Goal: Check status: Check status

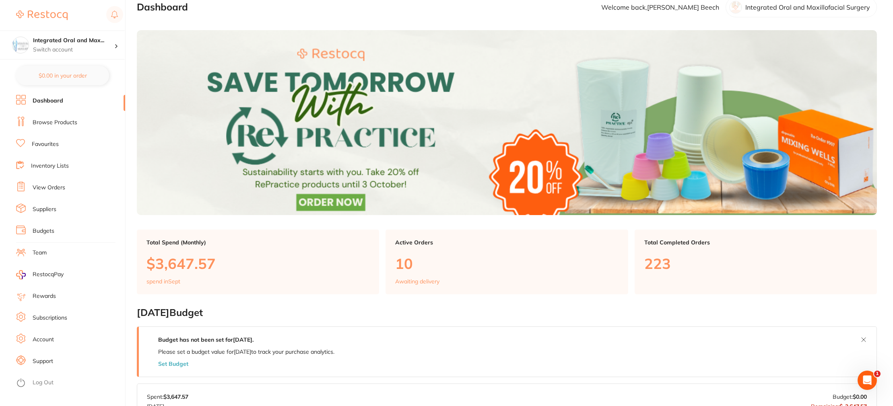
scroll to position [14, 0]
click at [46, 187] on link "View Orders" at bounding box center [49, 188] width 33 height 8
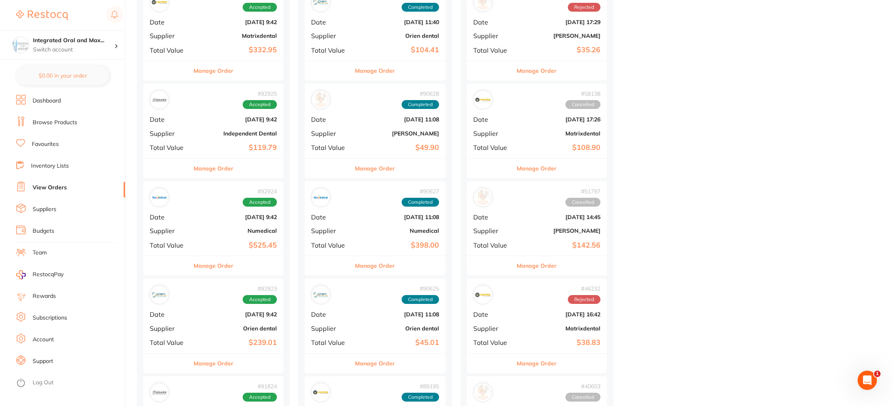
scroll to position [519, 0]
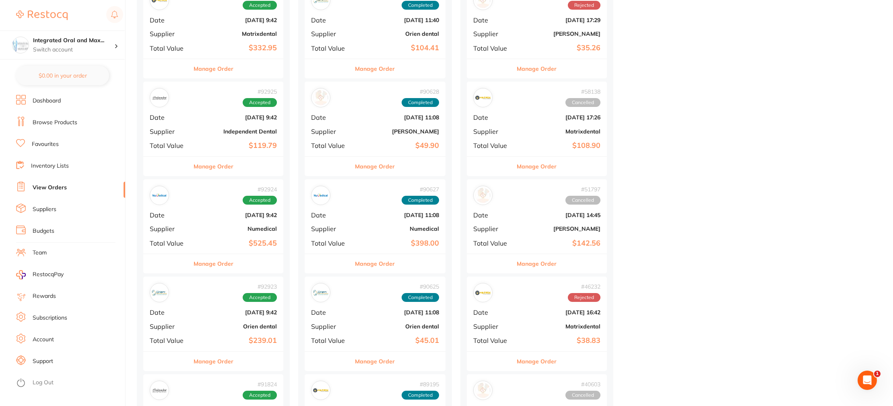
click at [218, 364] on button "Manage Order" at bounding box center [214, 361] width 40 height 19
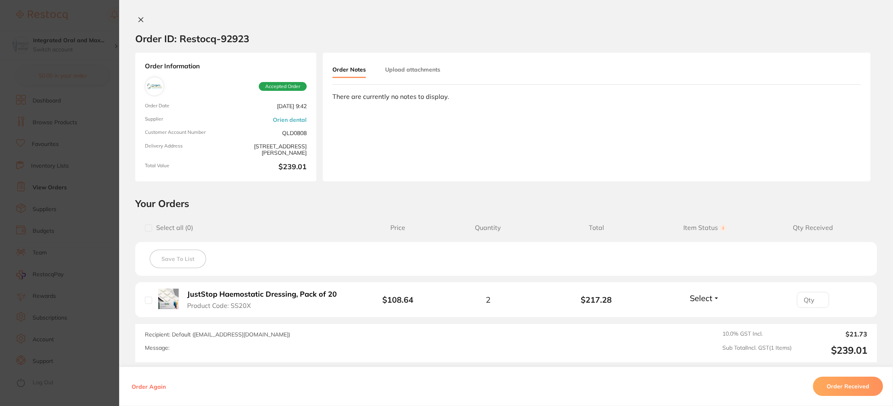
click at [142, 19] on button at bounding box center [140, 20] width 11 height 8
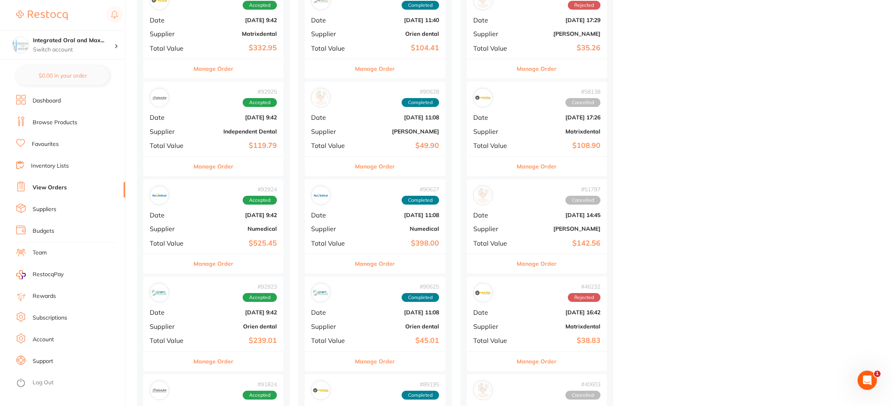
scroll to position [523, 0]
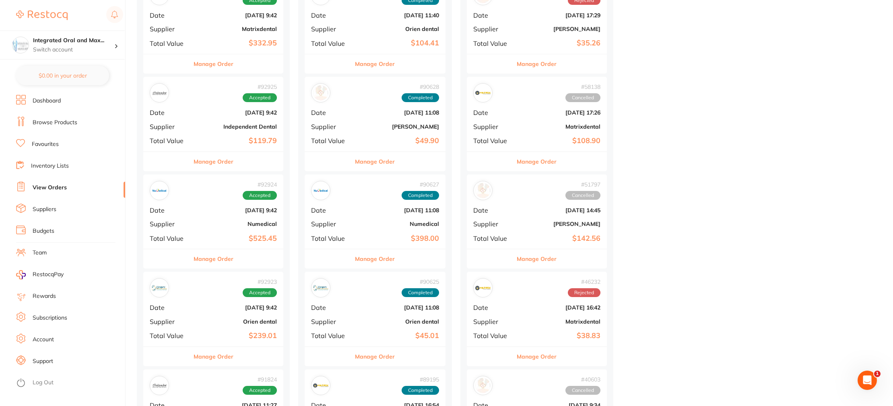
click at [189, 169] on div "Manage Order" at bounding box center [213, 162] width 140 height 20
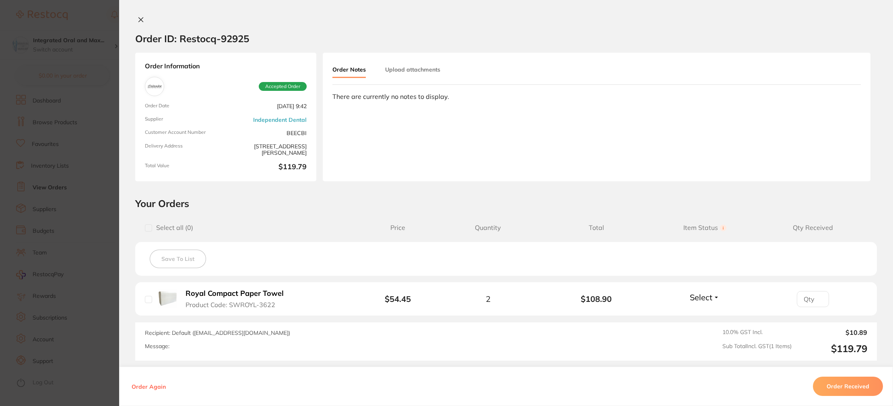
scroll to position [4, 0]
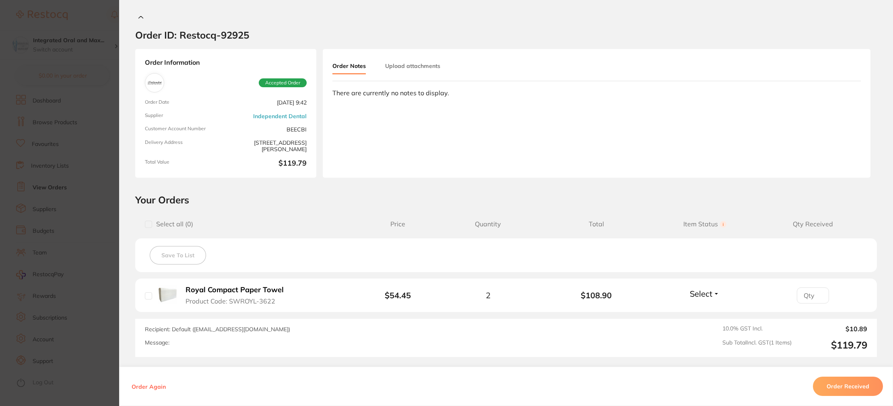
click at [91, 18] on section "Order ID: Restocq- 92925 Order Information Accepted Order Order Date [DATE] 9:4…" at bounding box center [446, 203] width 893 height 406
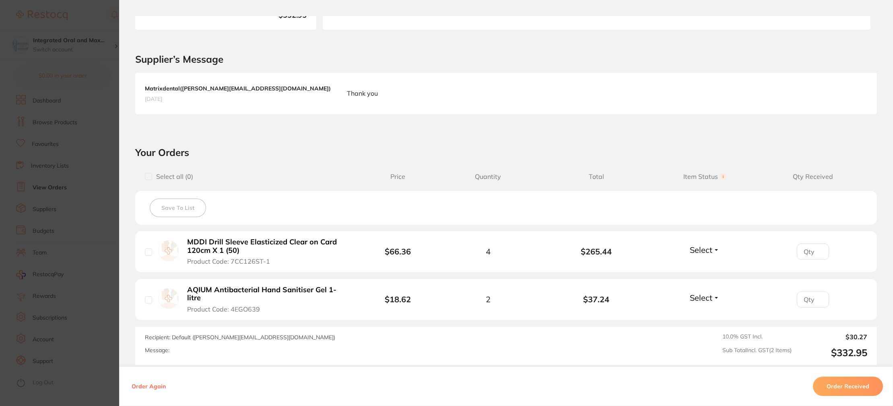
scroll to position [152, 0]
